Goal: Task Accomplishment & Management: Manage account settings

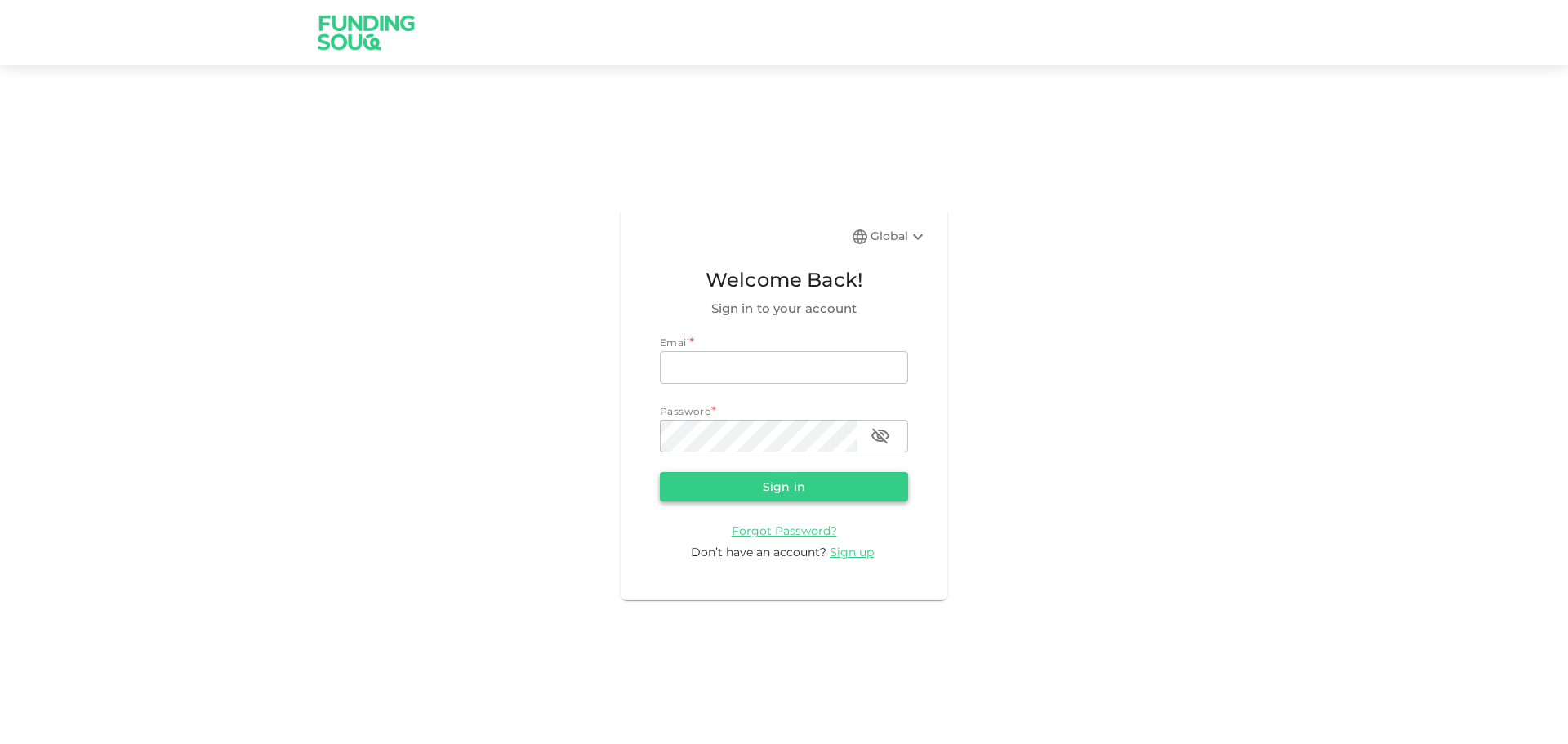
type input "[EMAIL_ADDRESS][DOMAIN_NAME]"
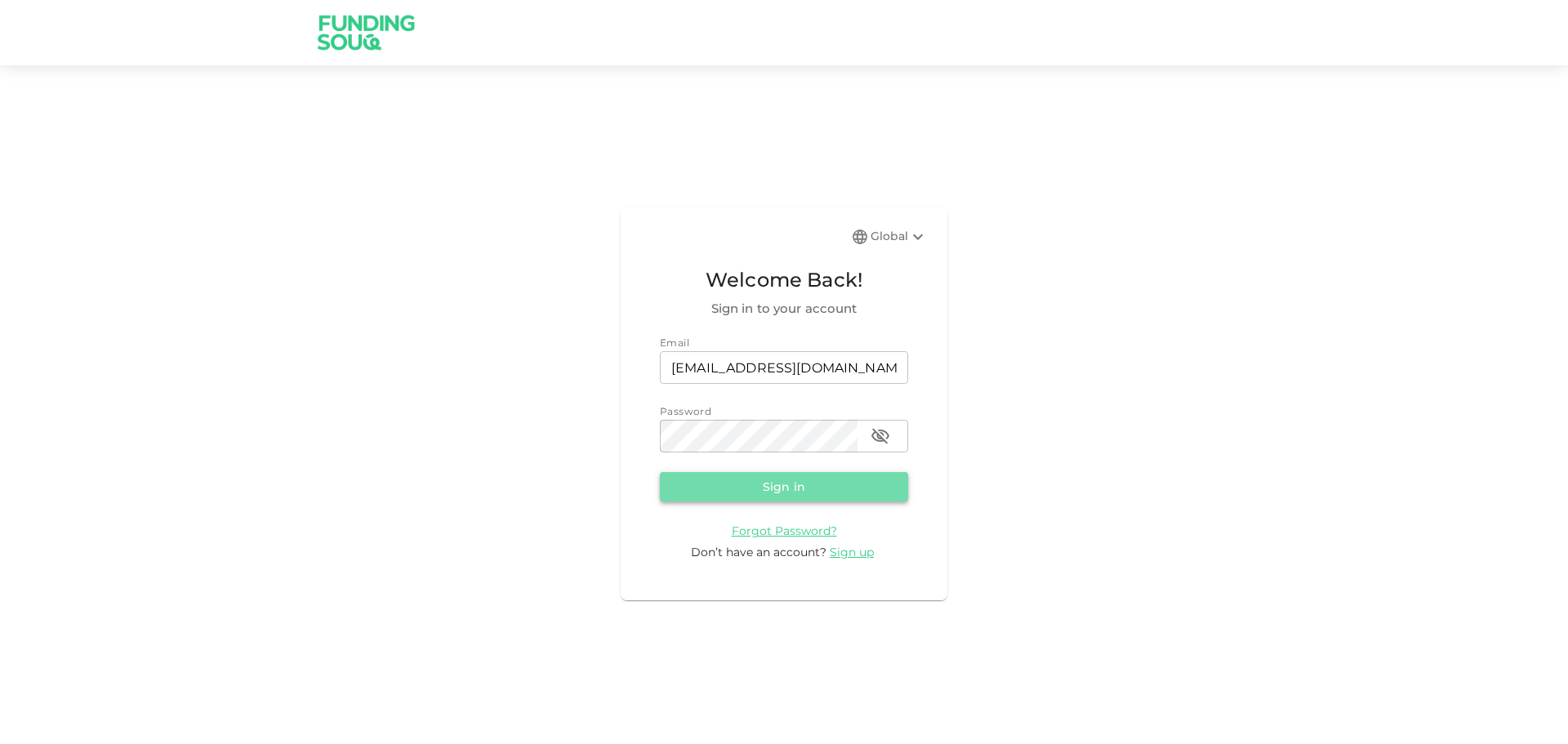
click at [817, 484] on button "Sign in" at bounding box center [784, 486] width 248 height 29
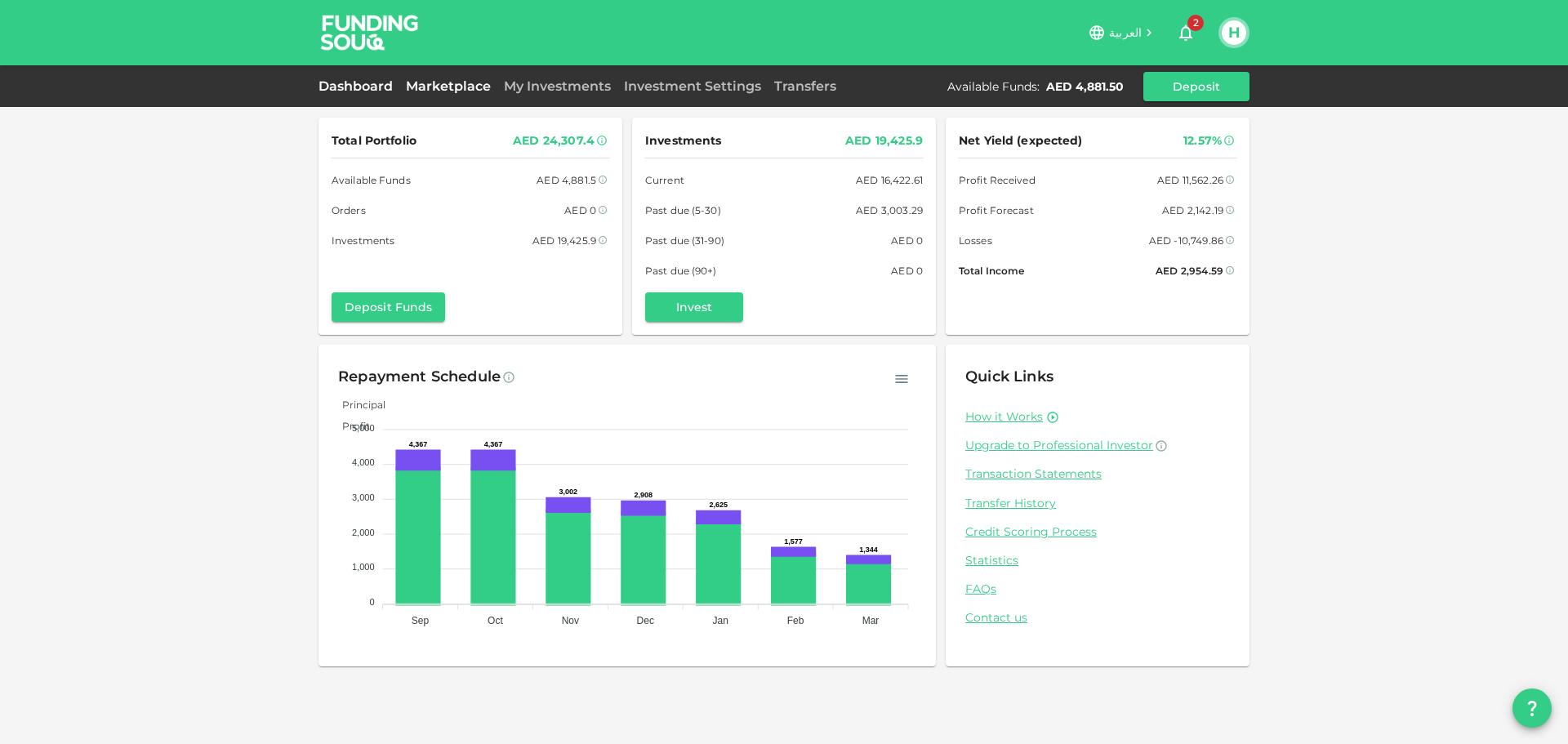
click at [429, 82] on link "Marketplace" at bounding box center [448, 85] width 98 height 15
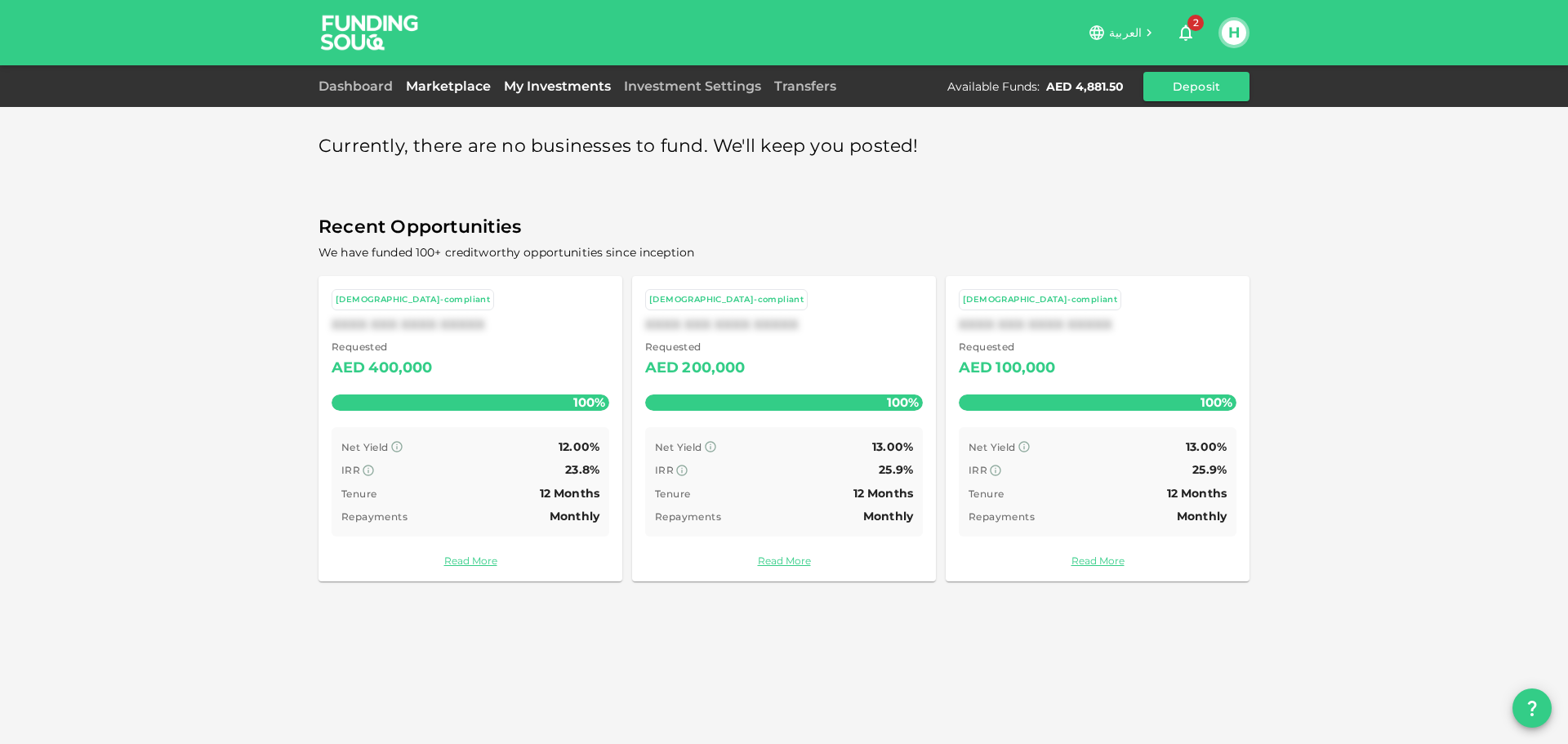
click at [551, 82] on link "My Investments" at bounding box center [557, 85] width 120 height 15
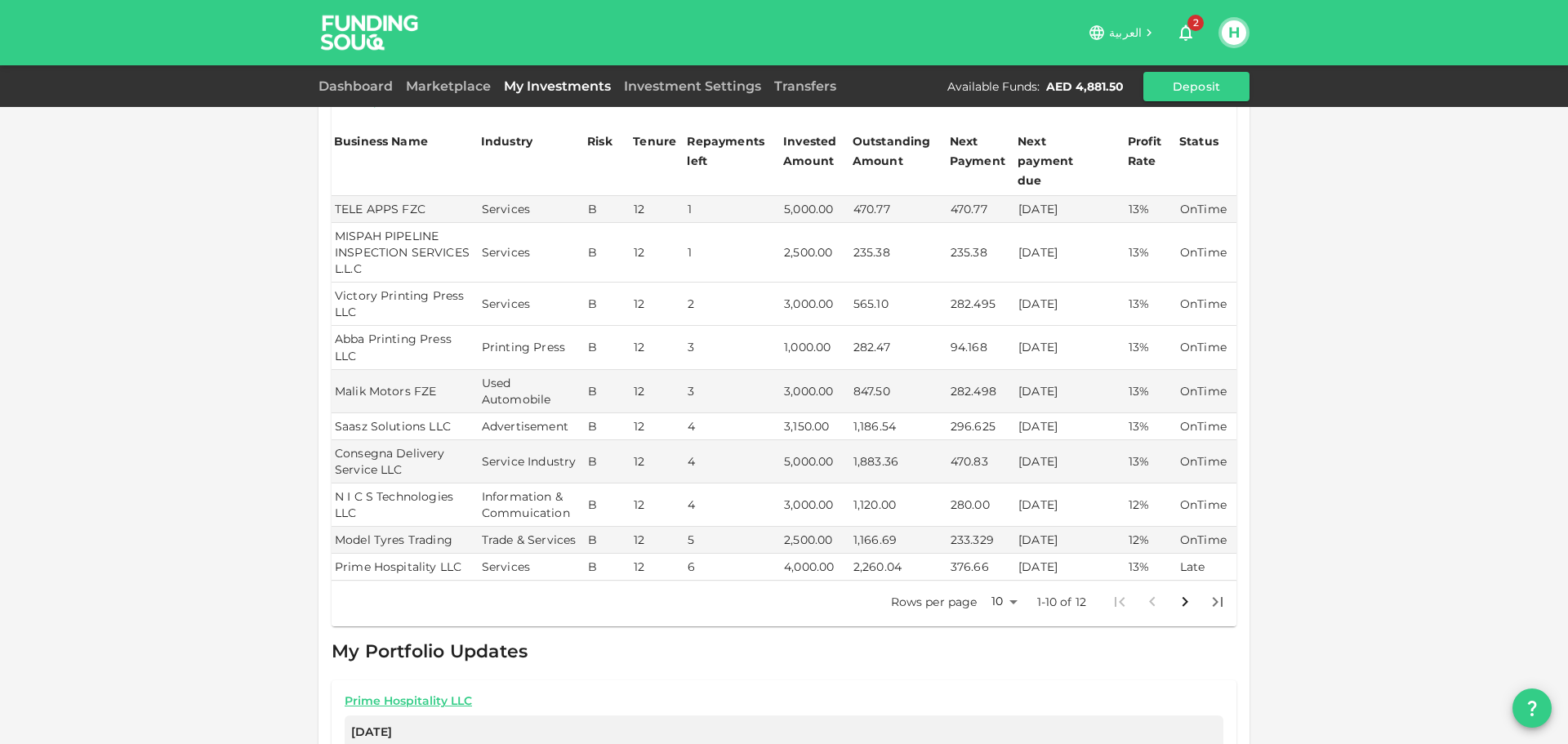
scroll to position [326, 0]
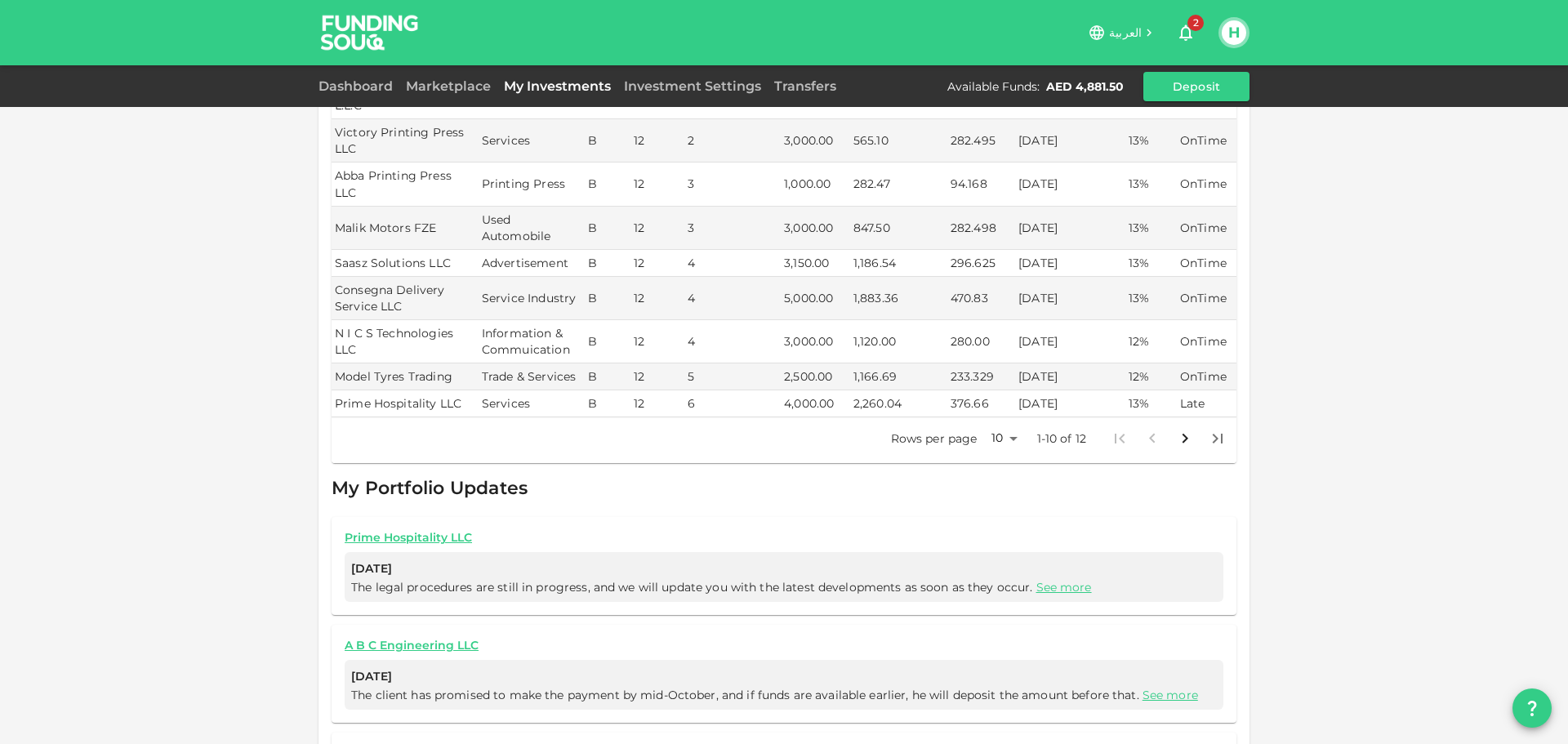
click at [994, 404] on body "العربية 2 H Dashboard Marketplace My Investments Investment Settings Transfers …" at bounding box center [784, 372] width 1568 height 744
click at [997, 460] on li "25" at bounding box center [998, 458] width 49 height 29
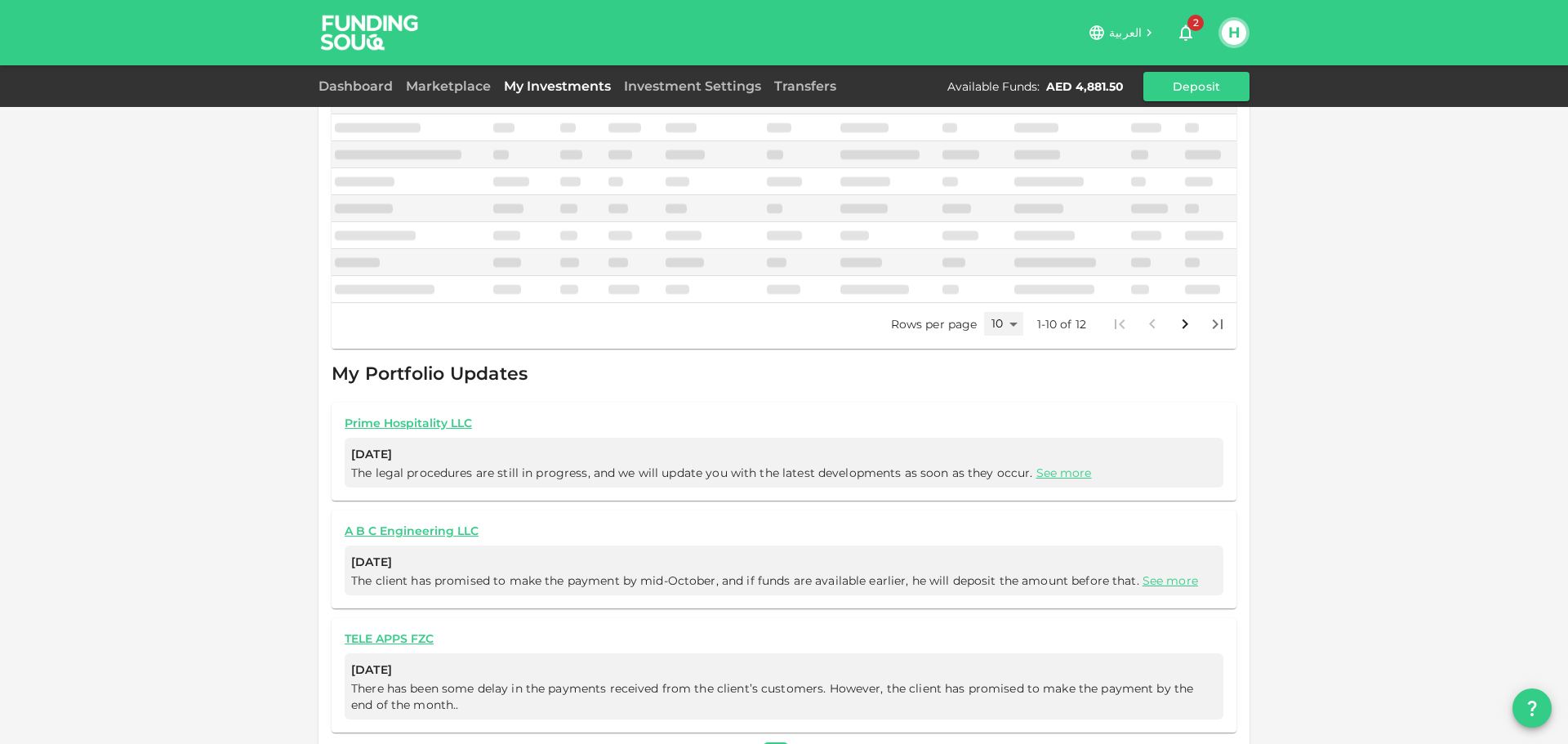
type input "25"
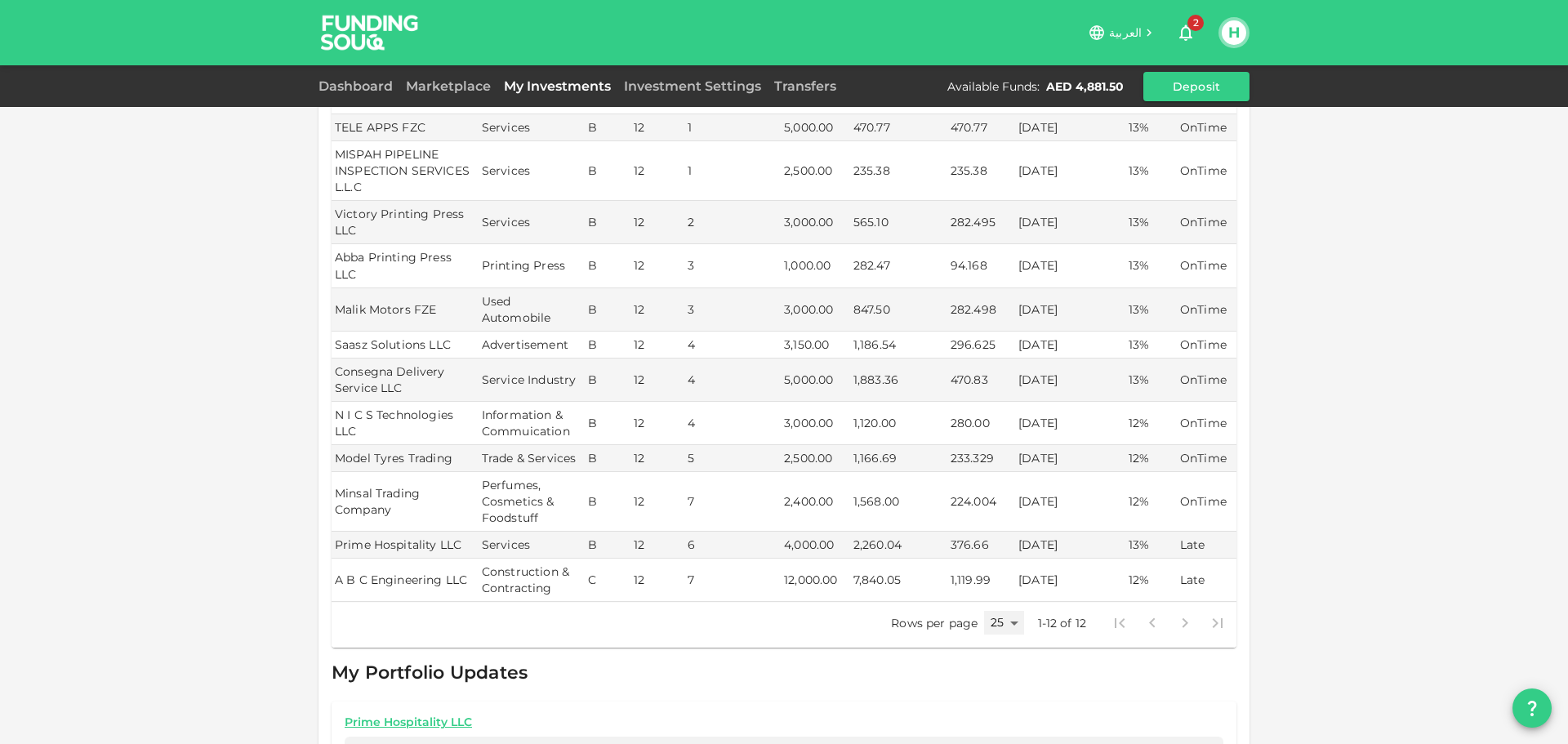
scroll to position [163, 0]
